Goal: Obtain resource: Obtain resource

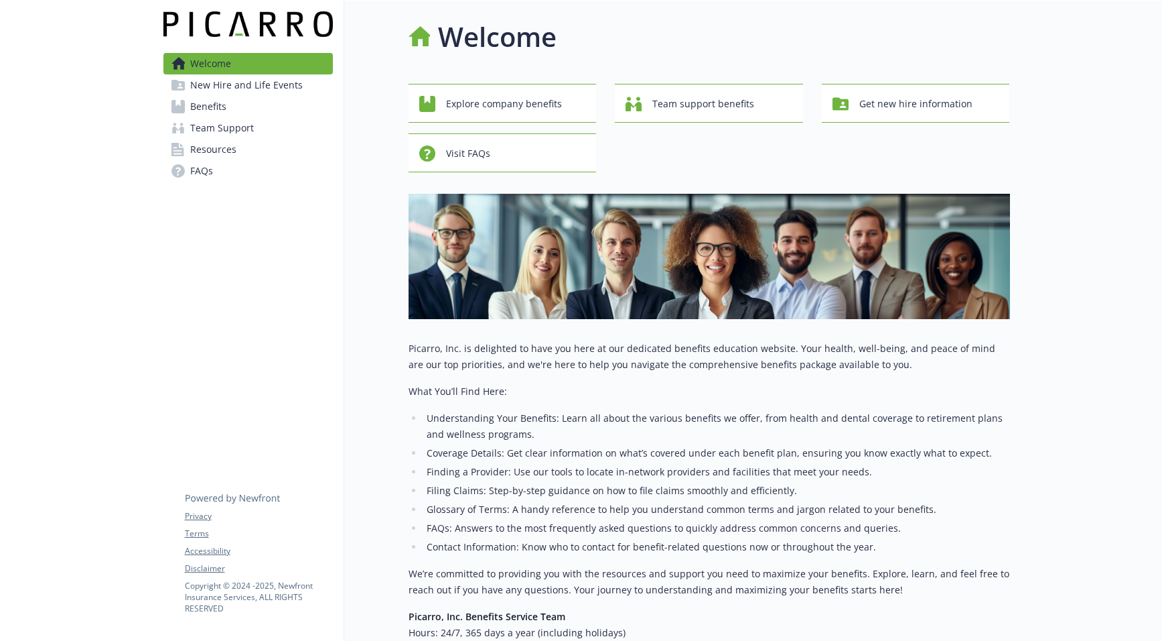
click at [217, 109] on span "Benefits" at bounding box center [208, 106] width 36 height 21
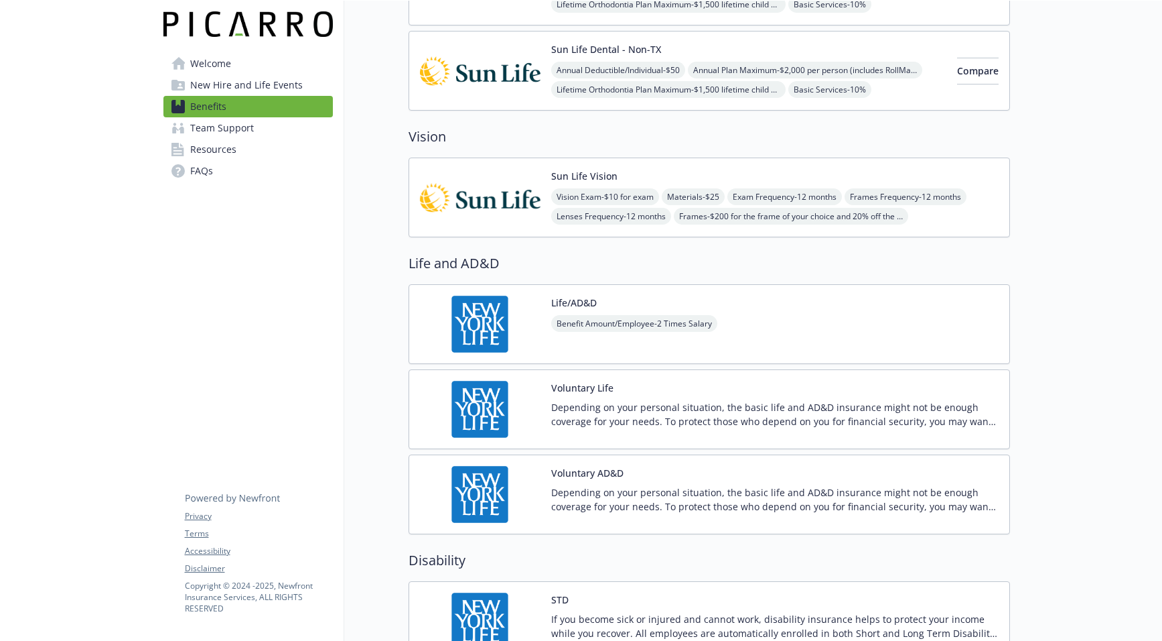
scroll to position [807, 0]
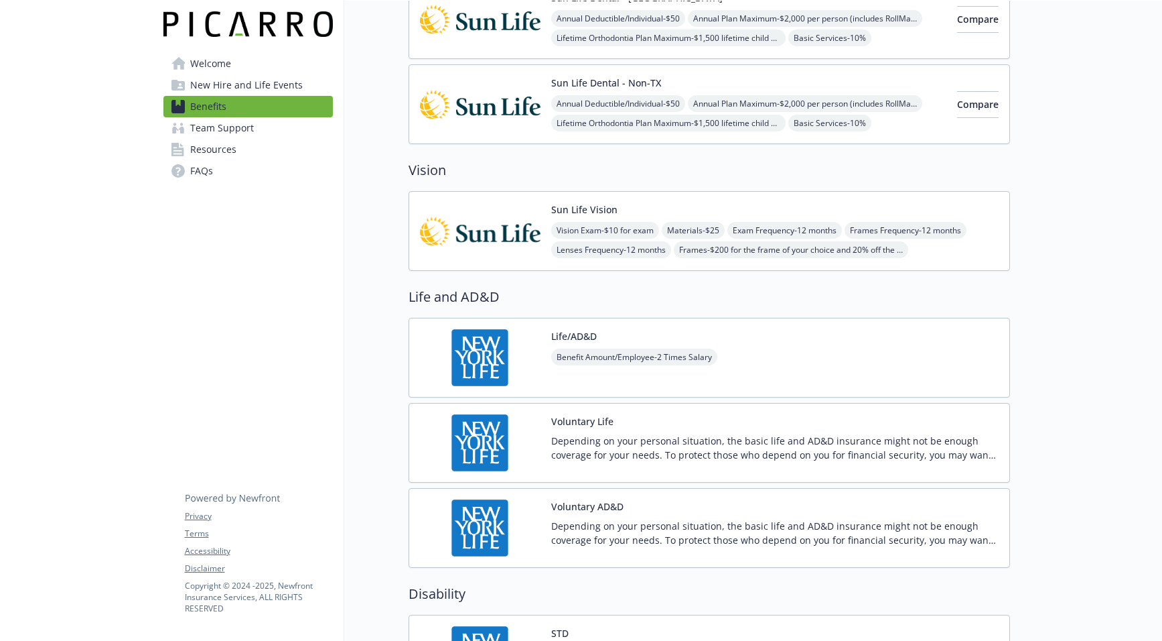
click at [244, 84] on span "New Hire and Life Events" at bounding box center [246, 84] width 113 height 21
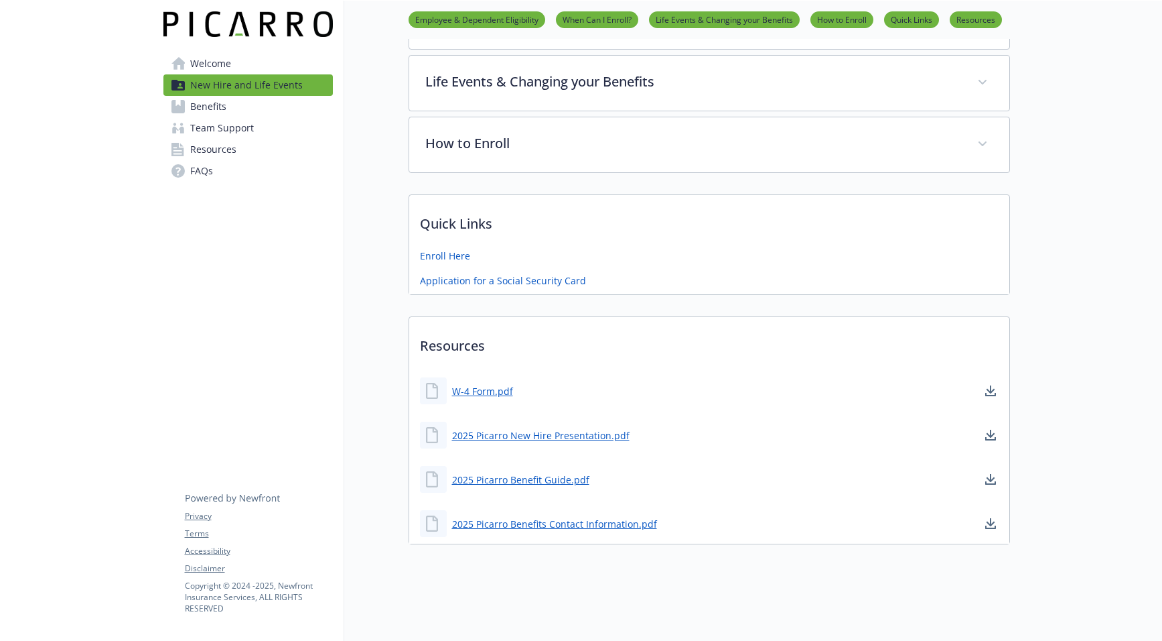
scroll to position [336, 0]
click at [527, 471] on link "2025 Picarro Benefit Guide.pdf" at bounding box center [522, 479] width 140 height 17
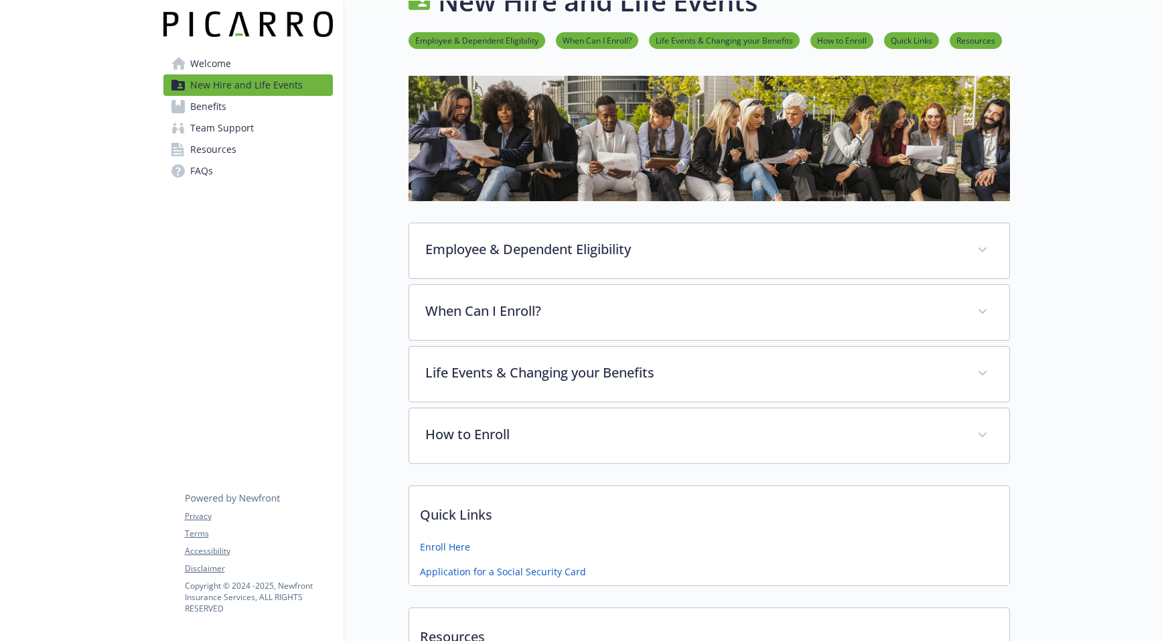
scroll to position [0, 0]
